Goal: Task Accomplishment & Management: Complete application form

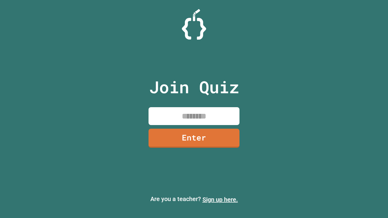
click at [220, 200] on link "Sign up here." at bounding box center [219, 199] width 35 height 7
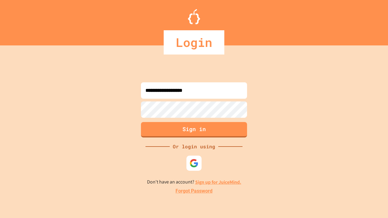
type input "**********"
